Goal: Task Accomplishment & Management: Complete application form

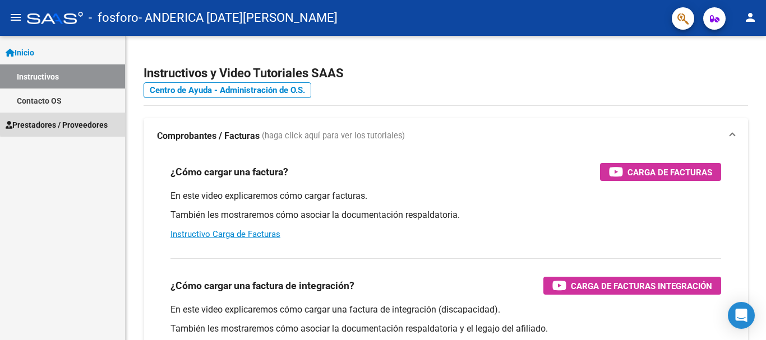
click at [71, 123] on span "Prestadores / Proveedores" at bounding box center [57, 125] width 102 height 12
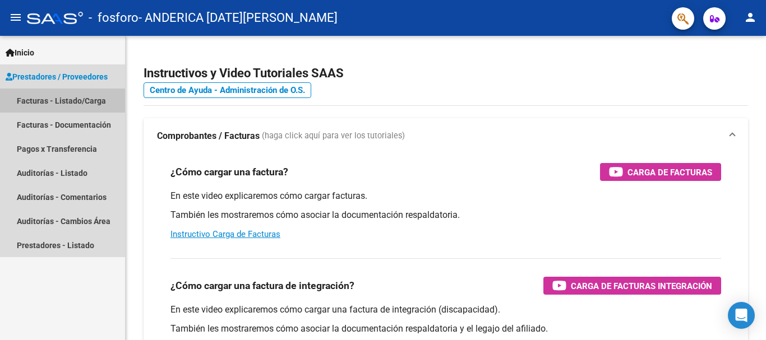
click at [49, 99] on link "Facturas - Listado/Carga" at bounding box center [62, 101] width 125 height 24
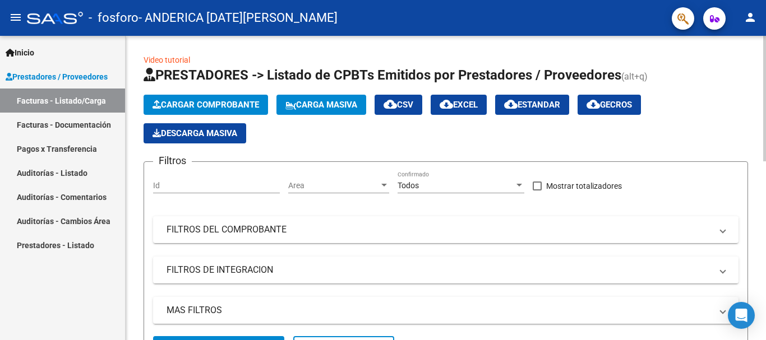
click at [201, 103] on span "Cargar Comprobante" at bounding box center [205, 105] width 106 height 10
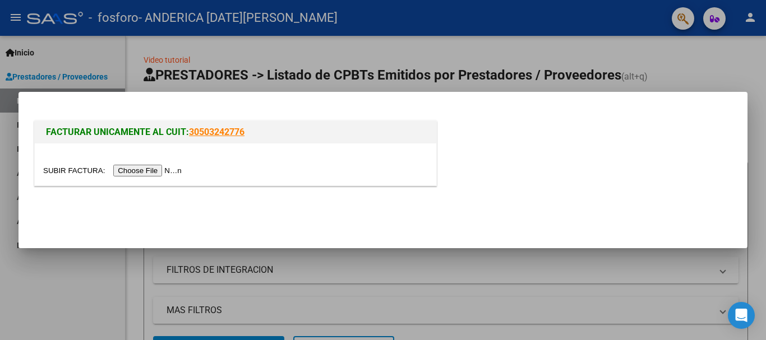
click at [168, 169] on input "file" at bounding box center [114, 171] width 142 height 12
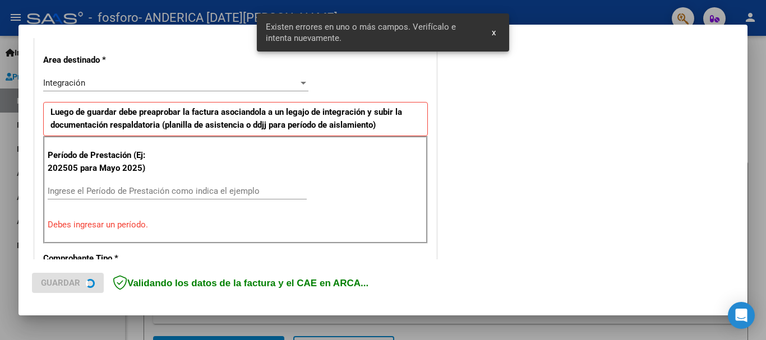
scroll to position [259, 0]
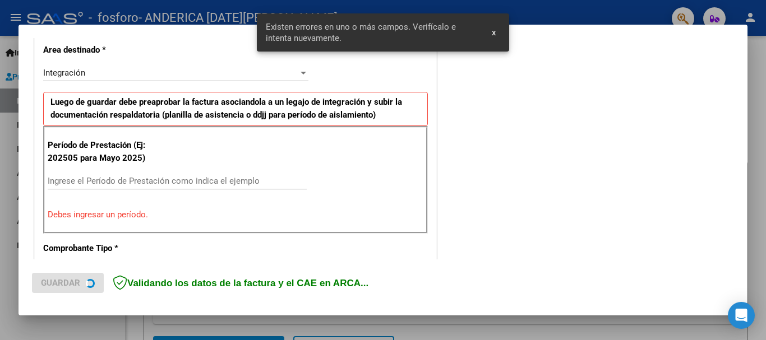
click at [159, 179] on input "Ingrese el Período de Prestación como indica el ejemplo" at bounding box center [177, 181] width 259 height 10
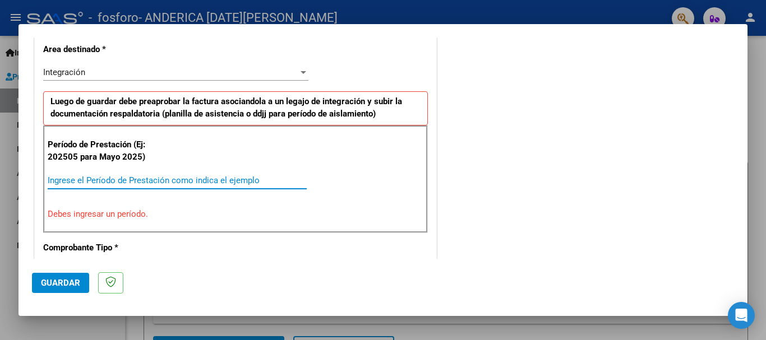
click at [159, 179] on input "Ingrese el Período de Prestación como indica el ejemplo" at bounding box center [177, 180] width 259 height 10
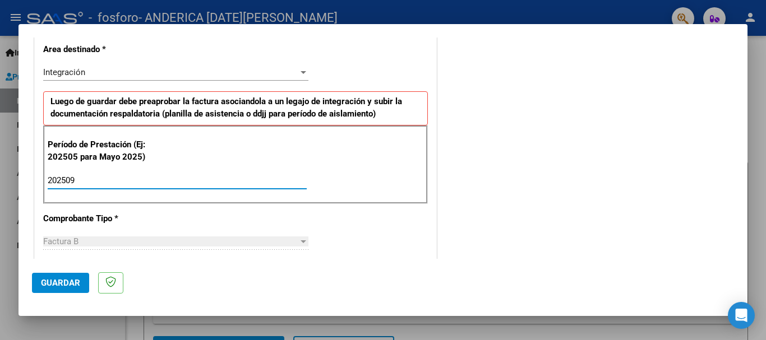
type input "202509"
click at [59, 284] on span "Guardar" at bounding box center [60, 283] width 39 height 10
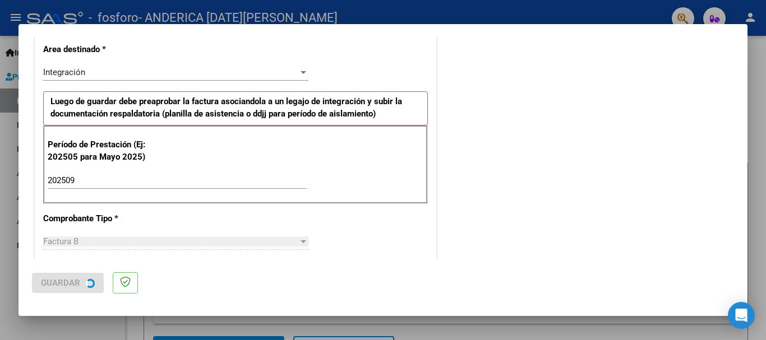
scroll to position [0, 0]
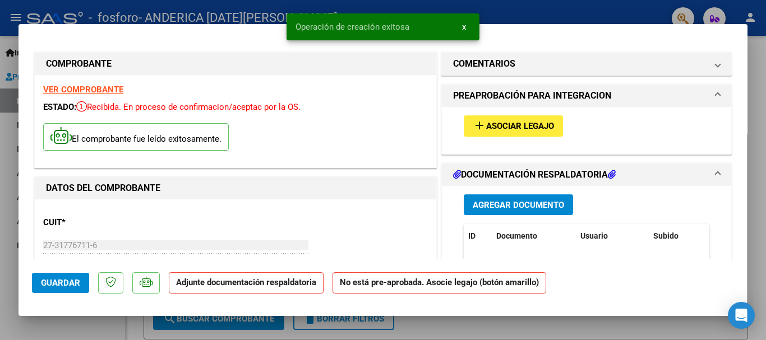
click at [498, 132] on button "add Asociar Legajo" at bounding box center [512, 125] width 99 height 21
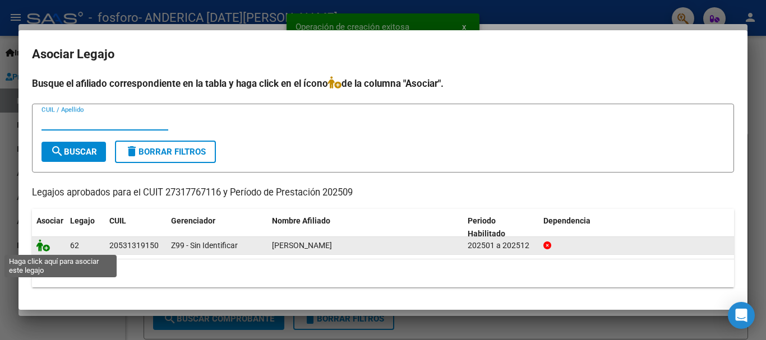
click at [48, 248] on icon at bounding box center [42, 245] width 13 height 12
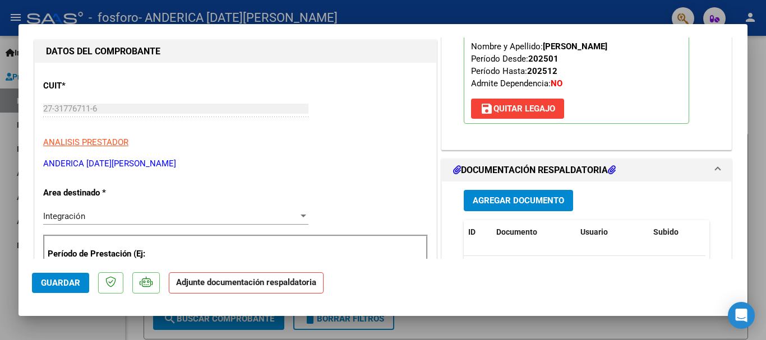
scroll to position [134, 0]
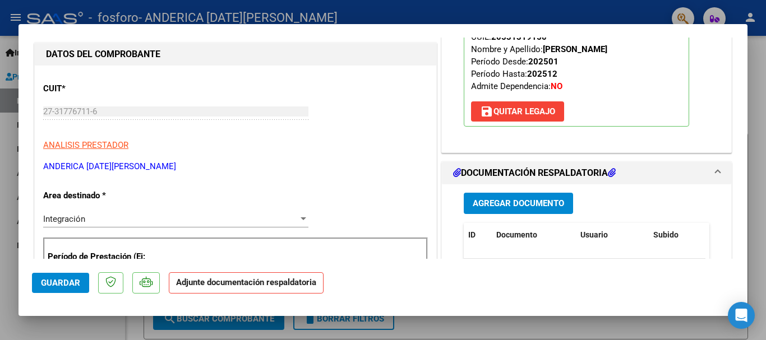
click at [498, 199] on span "Agregar Documento" at bounding box center [517, 204] width 91 height 10
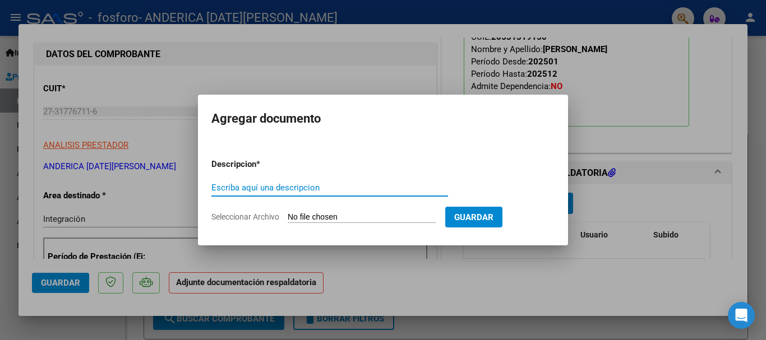
click at [351, 188] on input "Escriba aquí una descripcion" at bounding box center [329, 188] width 237 height 10
type input "a"
type input "asistencia"
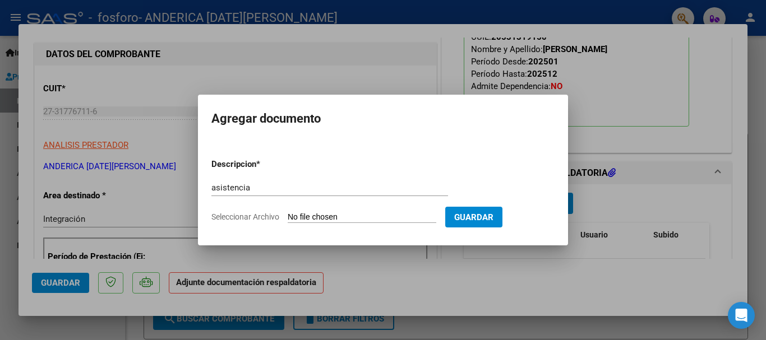
click at [434, 205] on div "asistencia Escriba aquí una descripcion" at bounding box center [329, 192] width 237 height 27
click at [388, 217] on input "Seleccionar Archivo" at bounding box center [362, 217] width 149 height 11
type input "C:\fakepath\Asist [PERSON_NAME] [DATE].pdf"
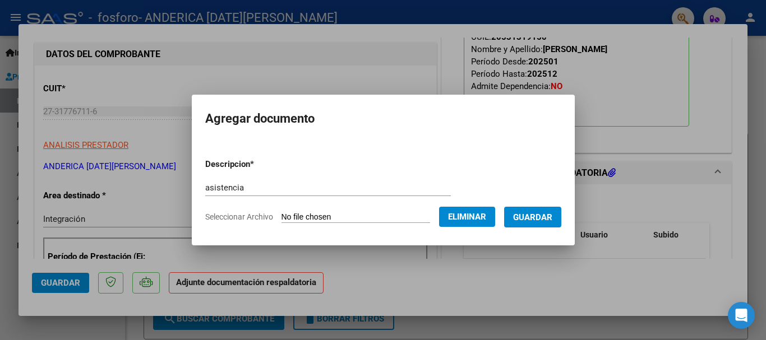
click at [535, 215] on span "Guardar" at bounding box center [532, 217] width 39 height 10
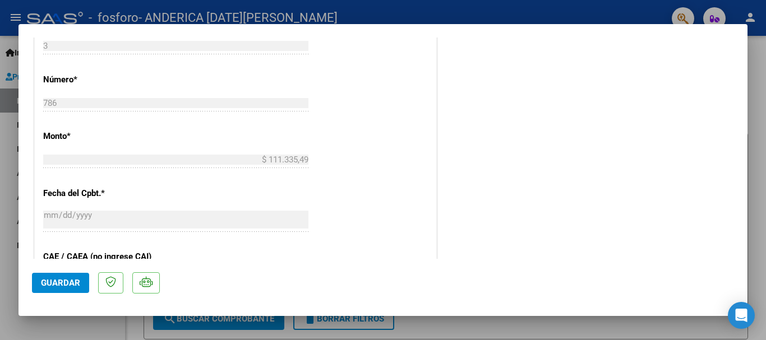
scroll to position [494, 0]
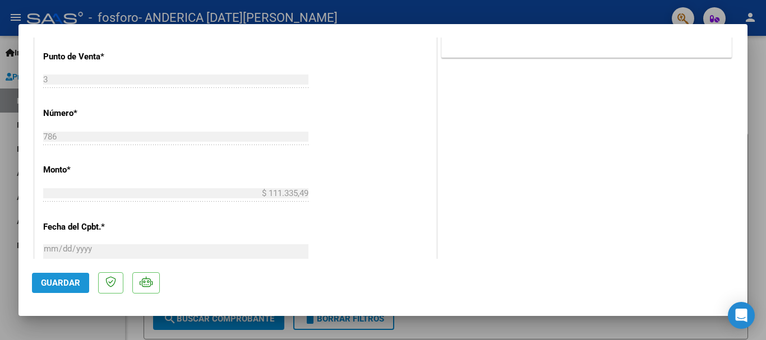
click at [42, 286] on span "Guardar" at bounding box center [60, 283] width 39 height 10
